Goal: Task Accomplishment & Management: Manage account settings

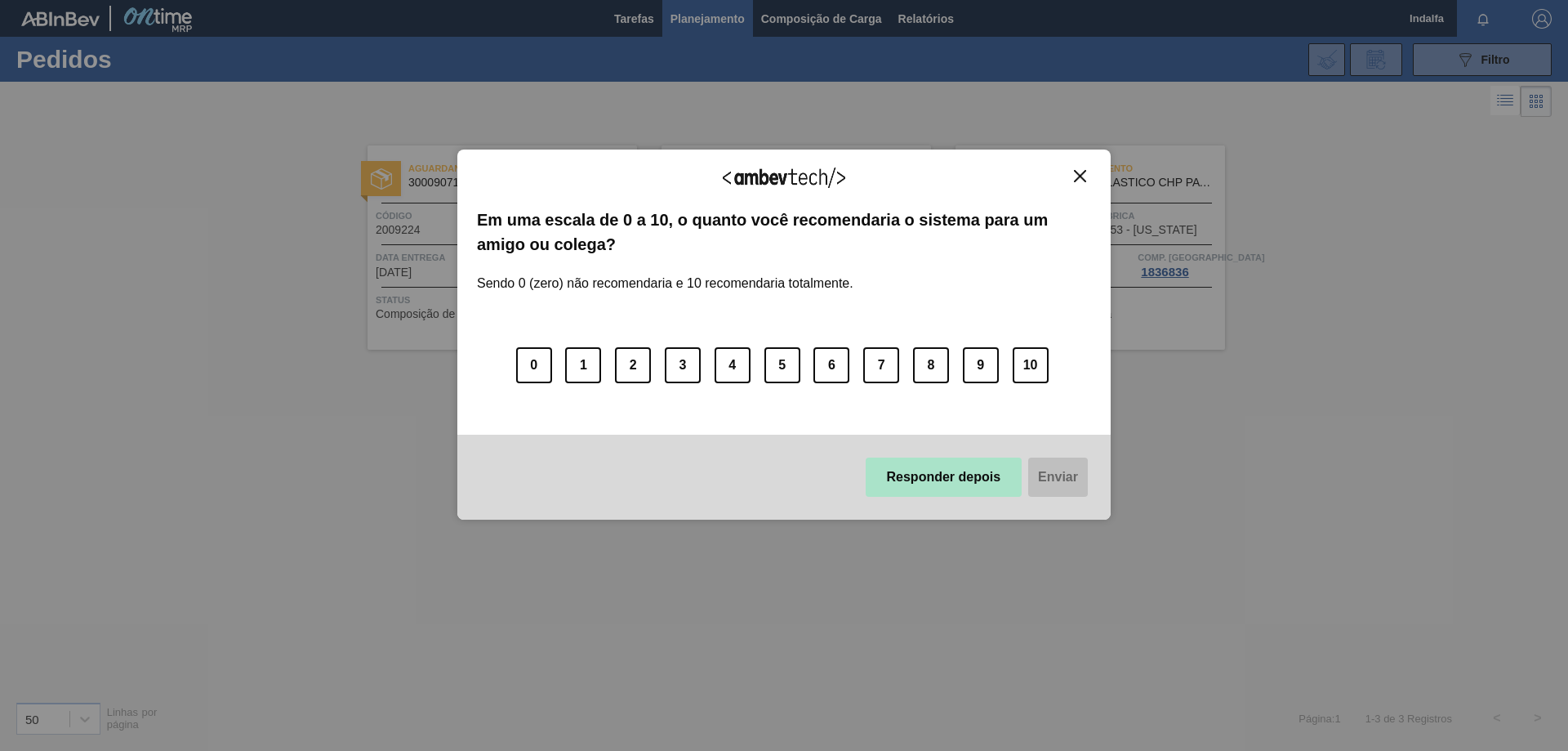
click at [956, 488] on button "Responder depois" at bounding box center [943, 478] width 157 height 39
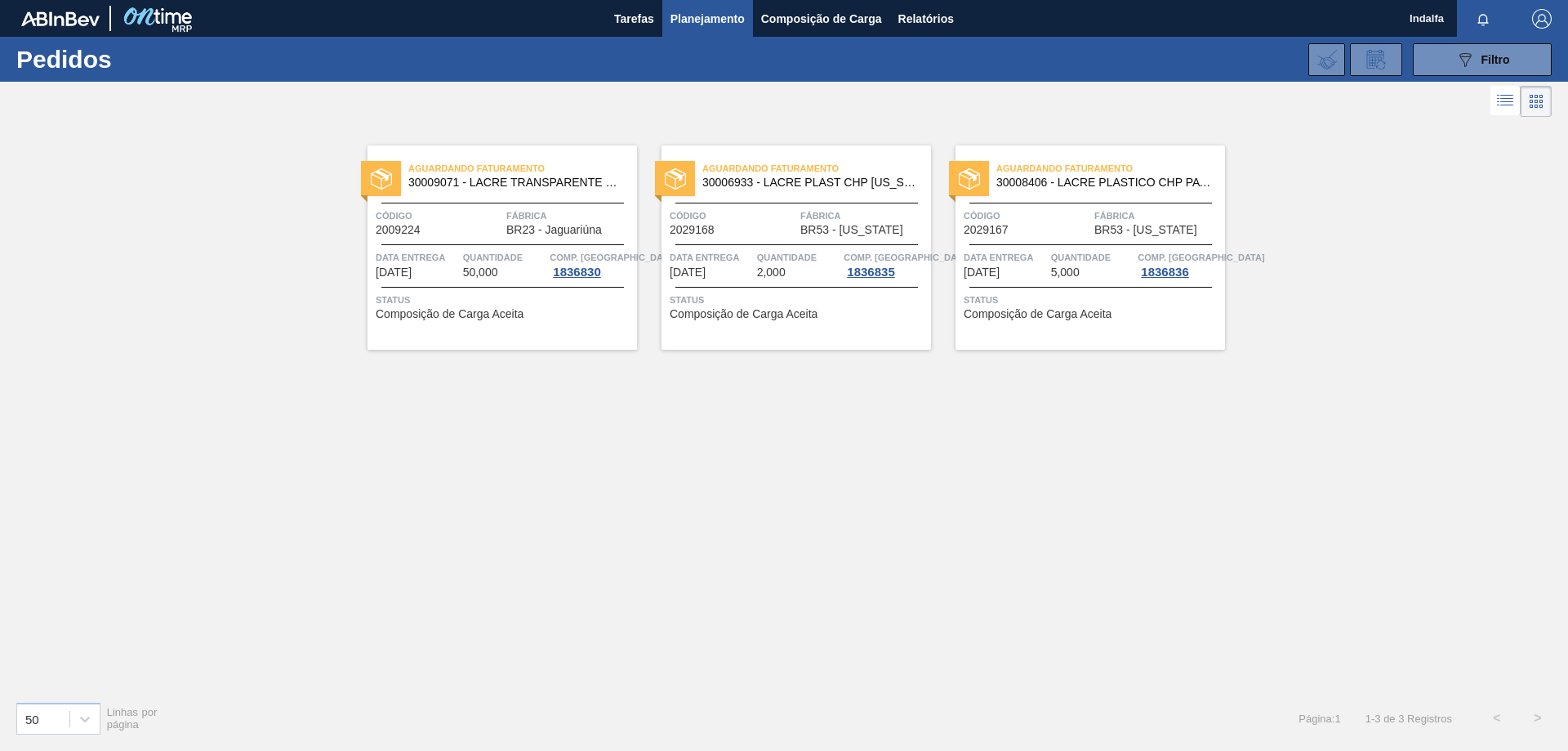
click at [495, 245] on div at bounding box center [503, 245] width 243 height 1
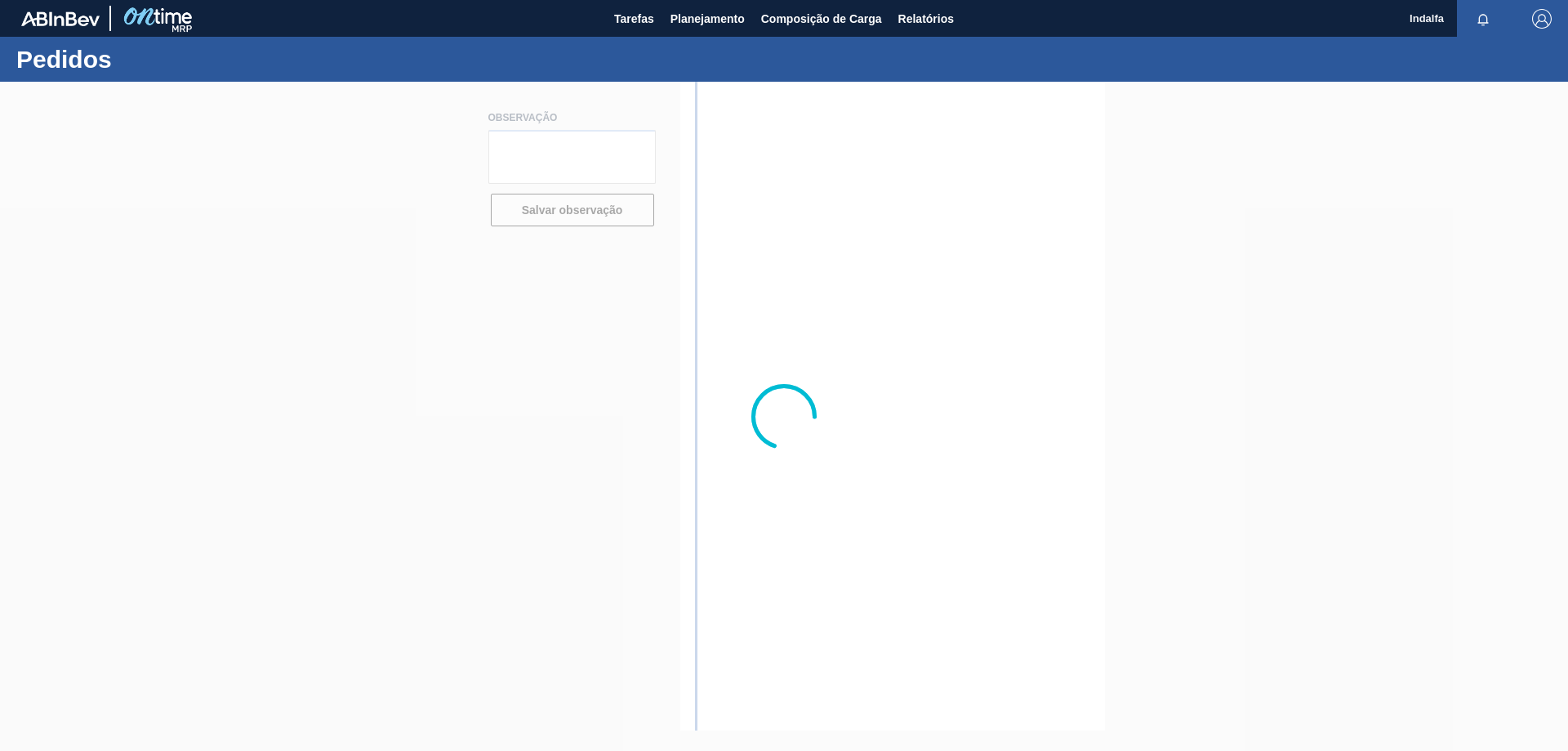
type textarea "favor liberar numero do pedido."
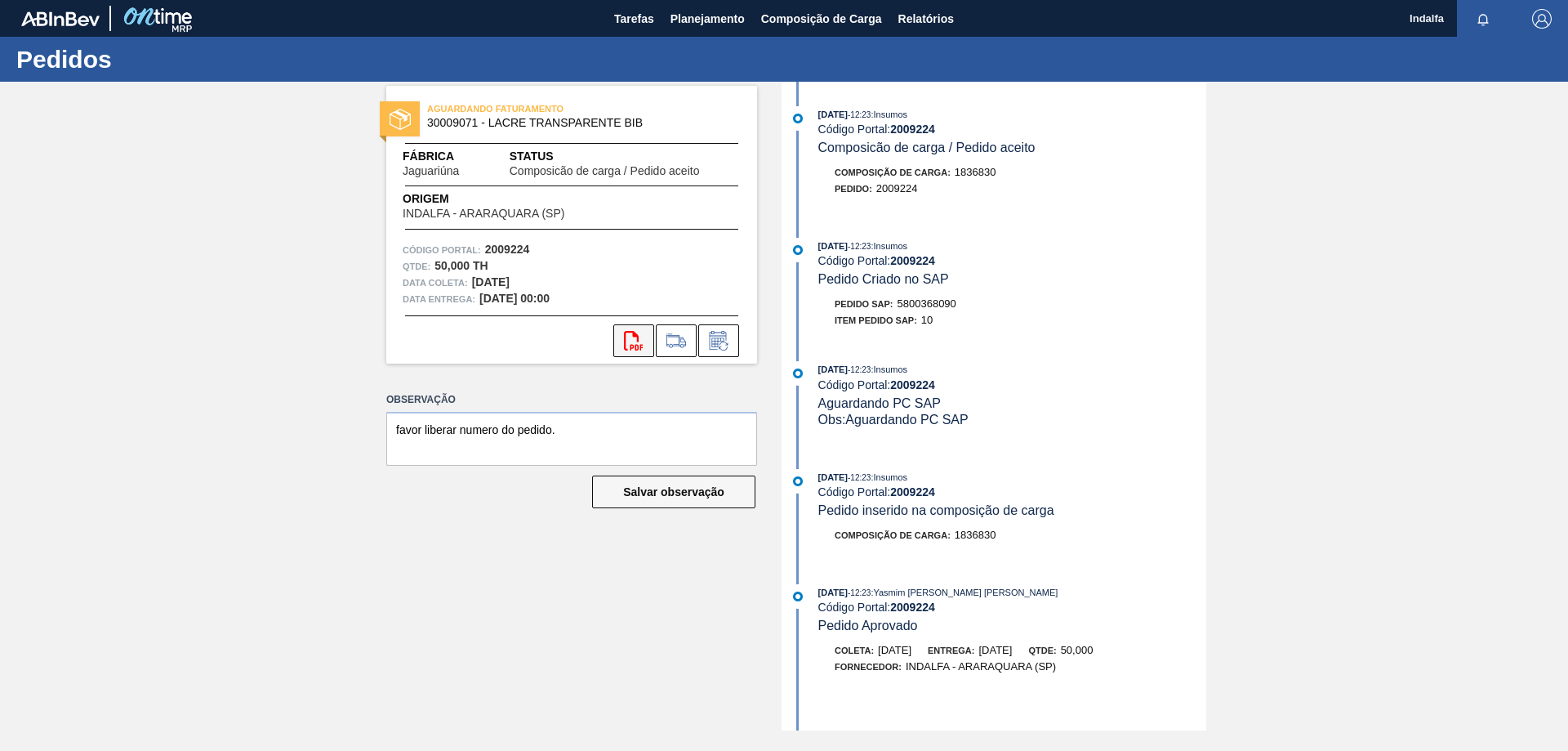
click at [635, 338] on icon "svg{fill:#ff0000}" at bounding box center [634, 340] width 20 height 20
click at [678, 340] on icon at bounding box center [676, 340] width 26 height 20
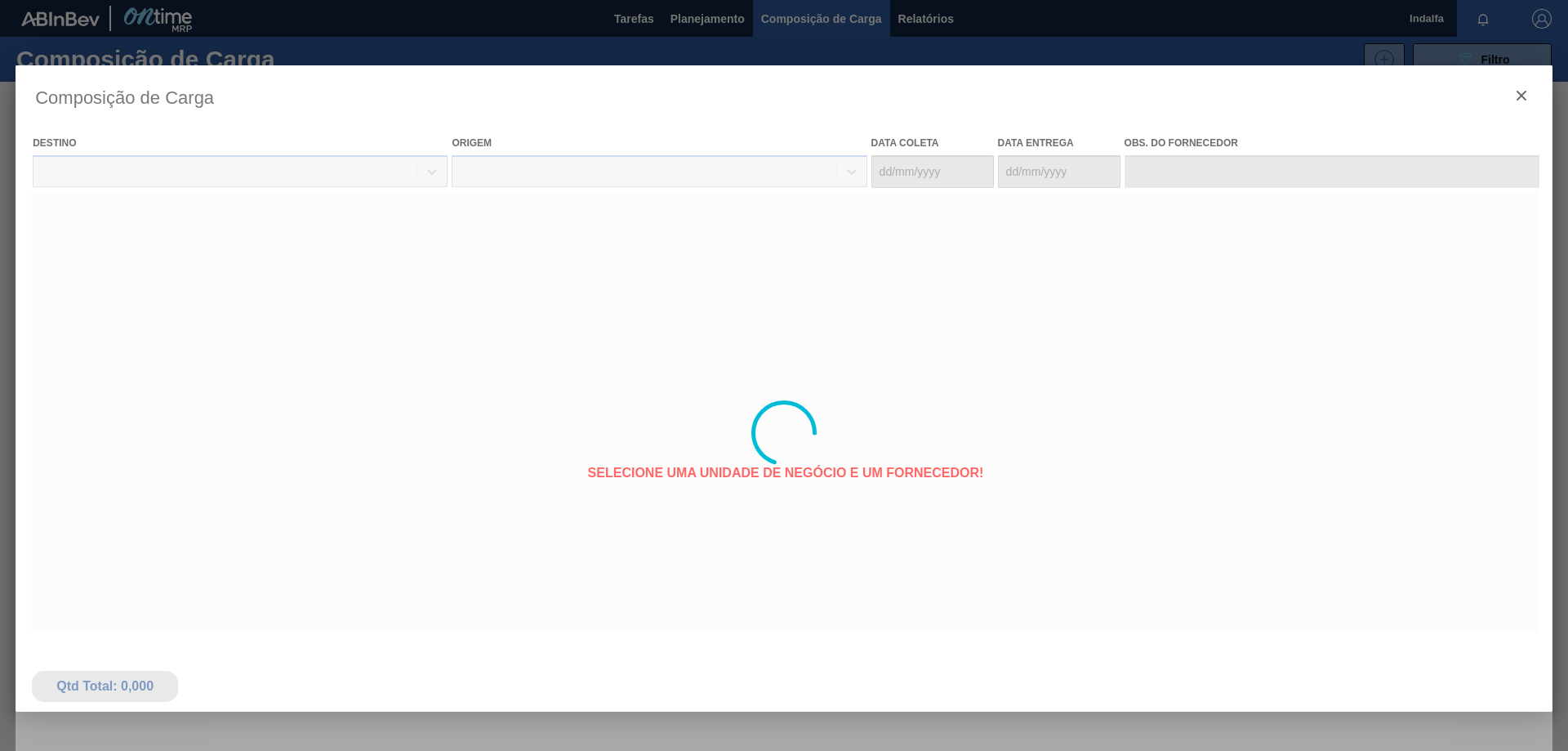
type coleta "[DATE]"
type entrega "[DATE]"
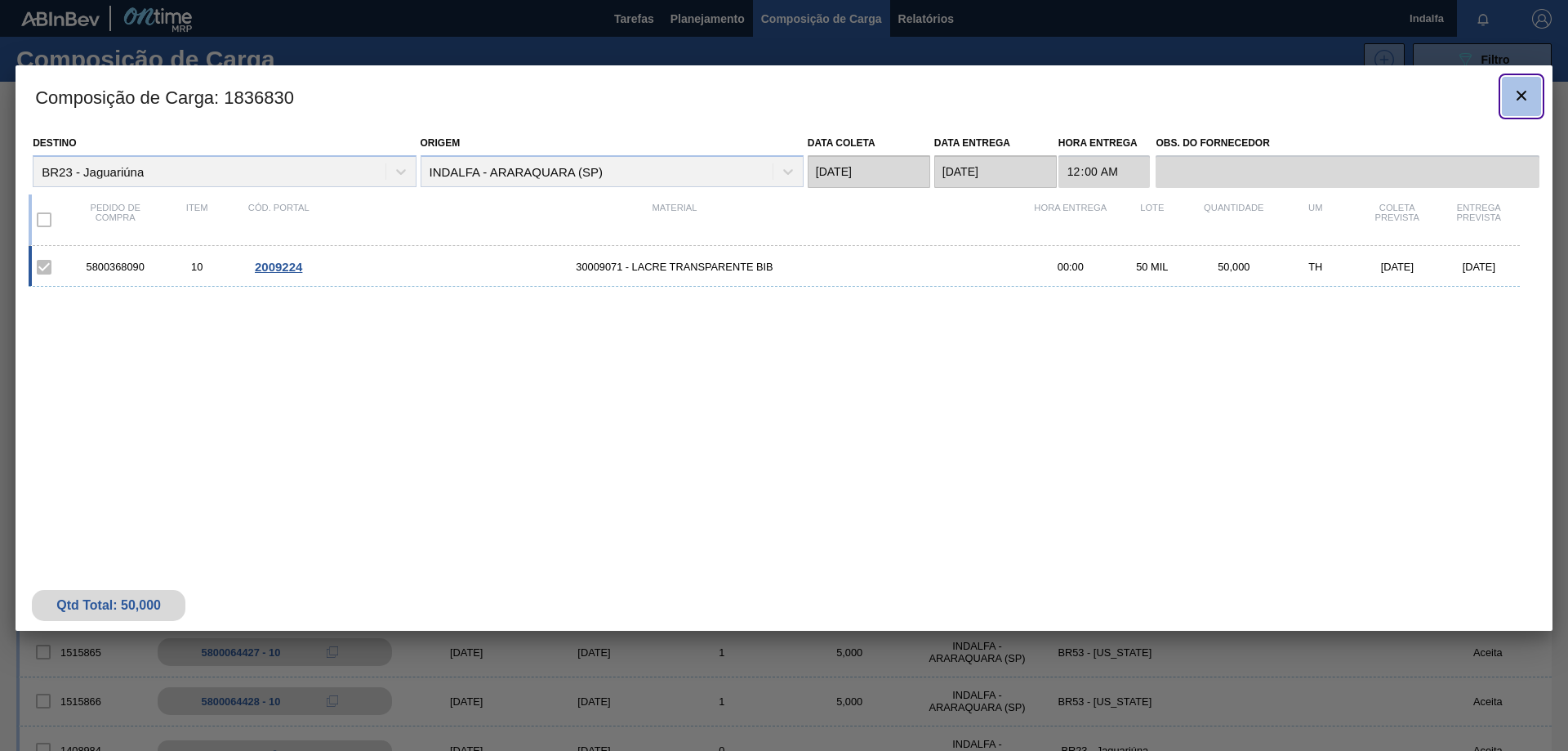
click at [1527, 93] on icon "botão de ícone" at bounding box center [1522, 96] width 20 height 20
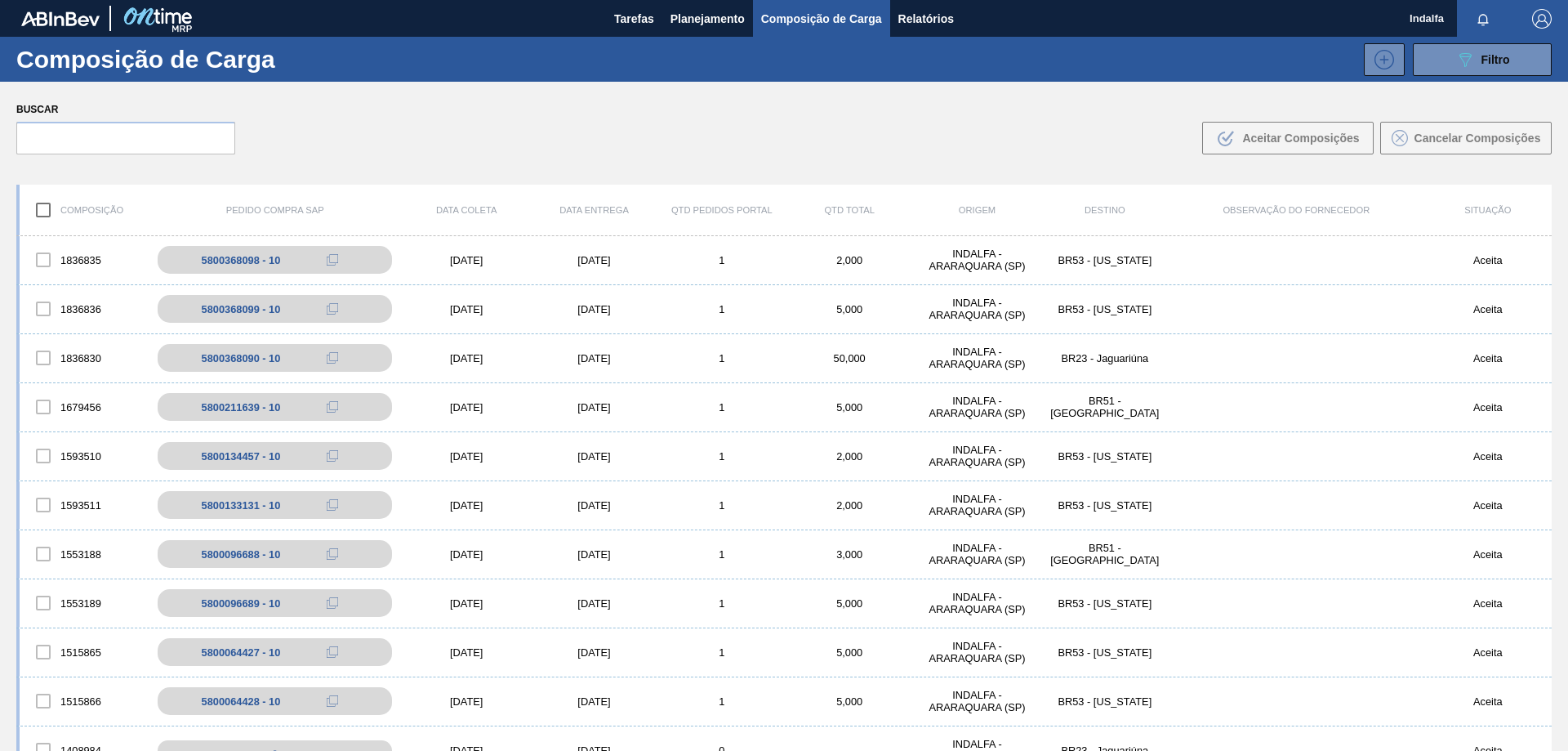
click at [1545, 22] on img "button" at bounding box center [1542, 19] width 20 height 20
click at [1455, 149] on li "Sair" at bounding box center [1493, 146] width 124 height 30
